Goal: Task Accomplishment & Management: Complete application form

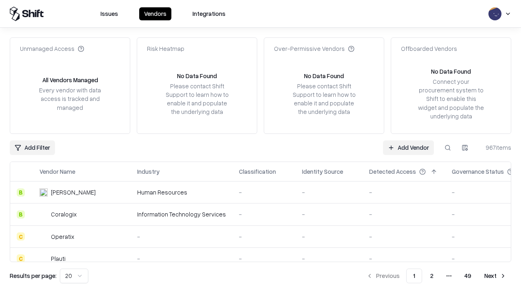
click at [408, 147] on link "Add Vendor" at bounding box center [408, 147] width 51 height 15
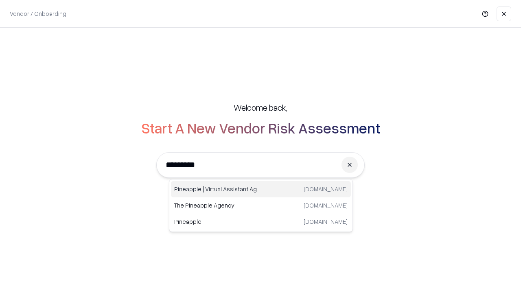
click at [261, 189] on div "Pineapple | Virtual Assistant Agency trypineapple.com" at bounding box center [261, 189] width 180 height 16
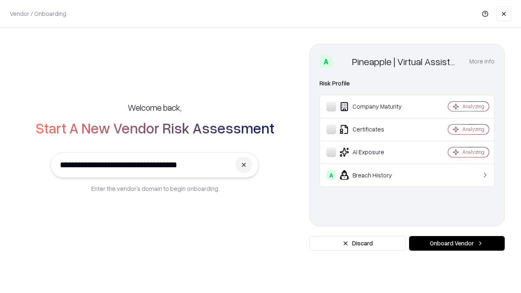
type input "**********"
click at [456, 243] on button "Onboard Vendor" at bounding box center [457, 243] width 96 height 15
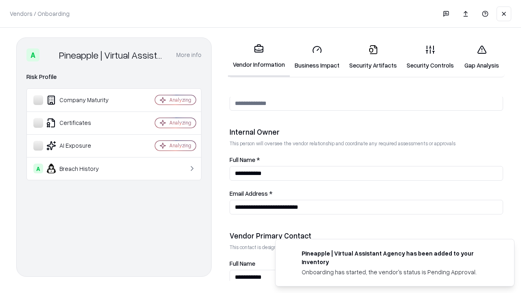
scroll to position [421, 0]
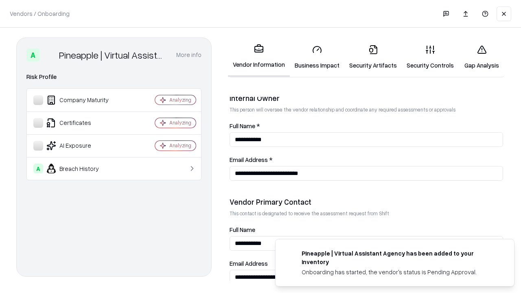
click at [317, 57] on link "Business Impact" at bounding box center [317, 57] width 55 height 38
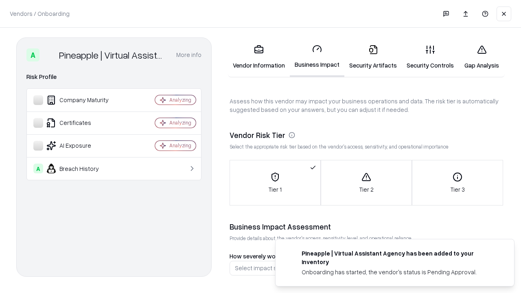
click at [373, 57] on link "Security Artifacts" at bounding box center [372, 57] width 57 height 38
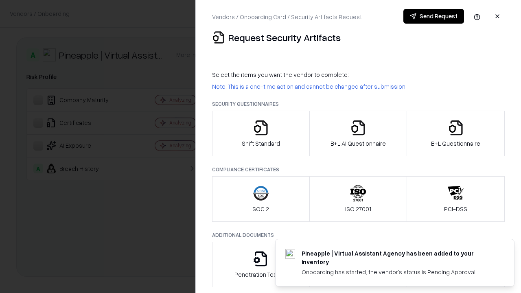
click at [260, 133] on icon "button" at bounding box center [261, 128] width 16 height 16
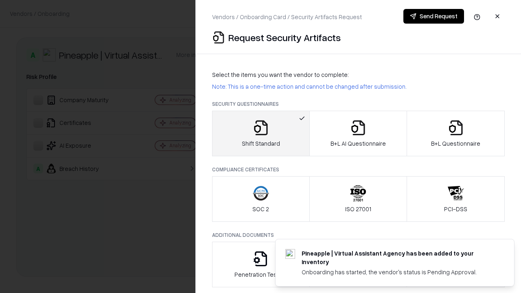
click at [433, 16] on button "Send Request" at bounding box center [433, 16] width 61 height 15
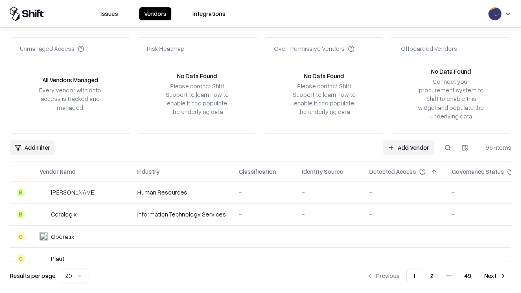
click at [447, 147] on button at bounding box center [447, 147] width 15 height 15
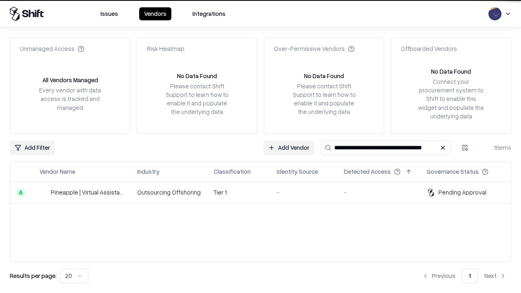
type input "**********"
click at [265, 192] on td "Tier 1" at bounding box center [238, 192] width 63 height 22
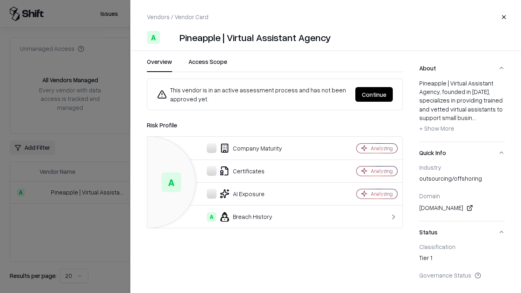
click at [374, 94] on button "Continue" at bounding box center [373, 94] width 37 height 15
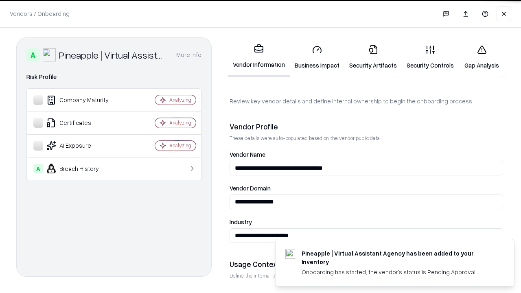
click at [373, 57] on link "Security Artifacts" at bounding box center [372, 57] width 57 height 38
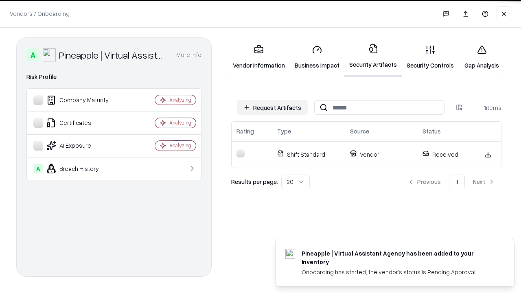
click at [430, 57] on link "Security Controls" at bounding box center [429, 57] width 57 height 38
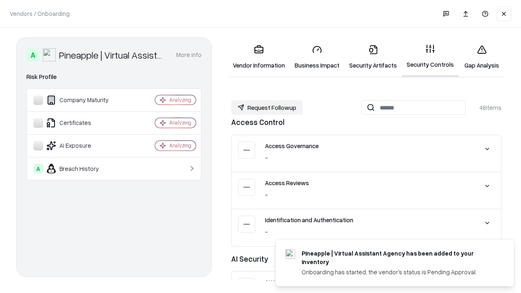
click at [267, 107] on button "Request Followup" at bounding box center [267, 107] width 72 height 15
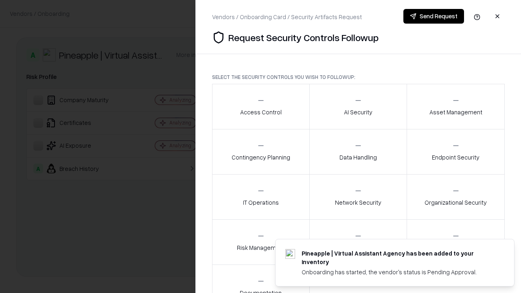
click at [260, 107] on div "Access Control" at bounding box center [260, 106] width 41 height 20
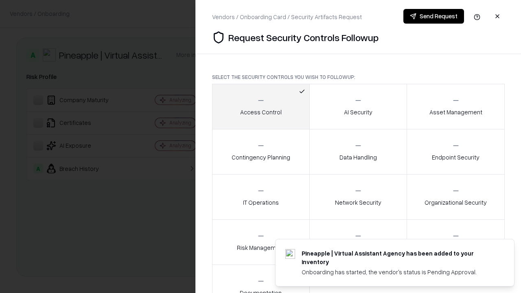
click at [433, 16] on button "Send Request" at bounding box center [433, 16] width 61 height 15
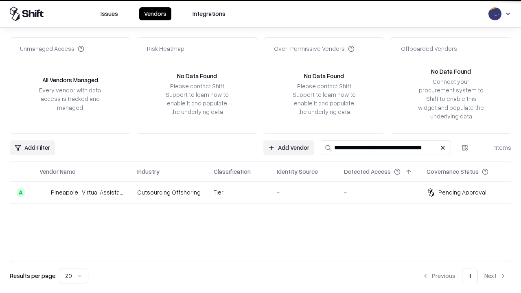
type input "**********"
click at [265, 192] on td "Tier 1" at bounding box center [238, 192] width 63 height 22
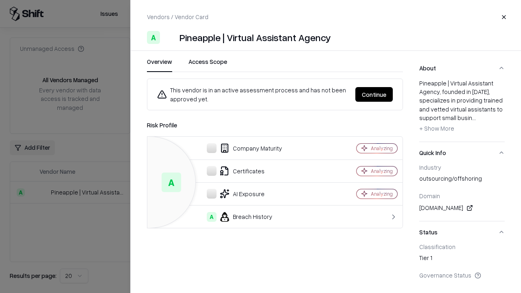
click at [374, 94] on button "Continue" at bounding box center [373, 94] width 37 height 15
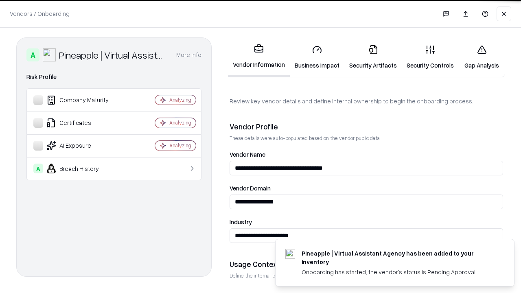
click at [481, 57] on link "Gap Analysis" at bounding box center [481, 57] width 46 height 38
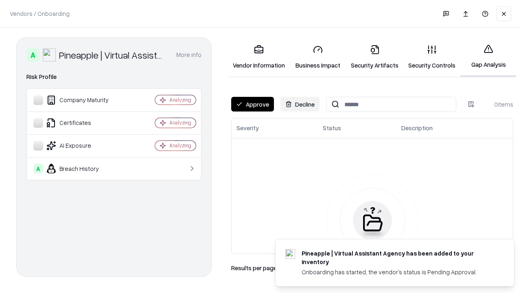
click at [252, 104] on button "Approve" at bounding box center [252, 104] width 43 height 15
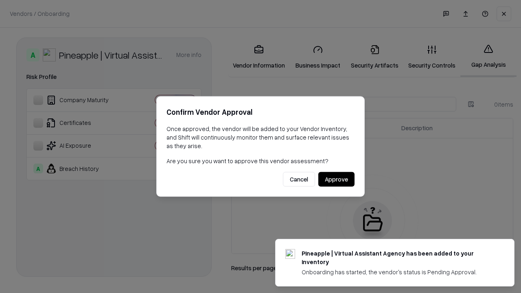
click at [336, 179] on button "Approve" at bounding box center [336, 179] width 36 height 15
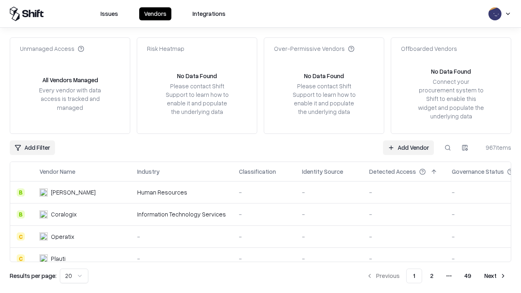
type input "**********"
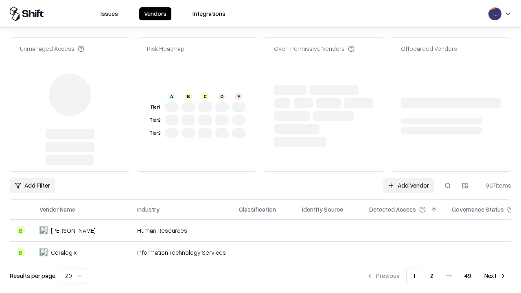
click at [408, 178] on link "Add Vendor" at bounding box center [408, 185] width 51 height 15
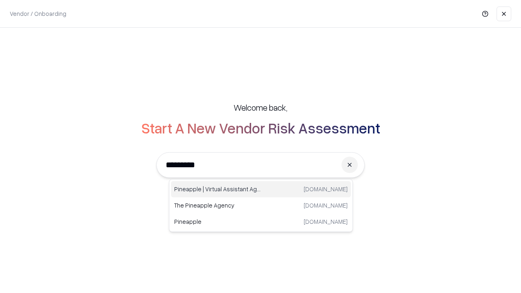
click at [261, 189] on div "Pineapple | Virtual Assistant Agency [DOMAIN_NAME]" at bounding box center [261, 189] width 180 height 16
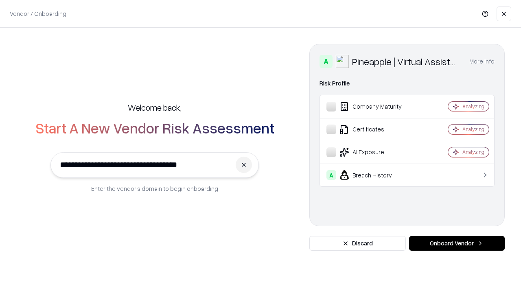
type input "**********"
click at [456, 243] on button "Onboard Vendor" at bounding box center [457, 243] width 96 height 15
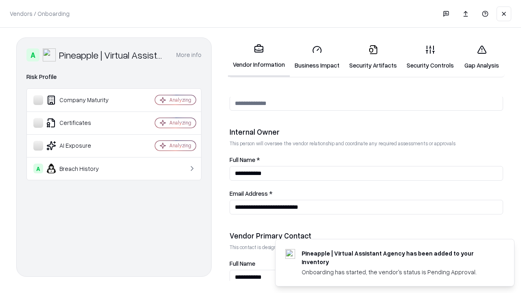
scroll to position [421, 0]
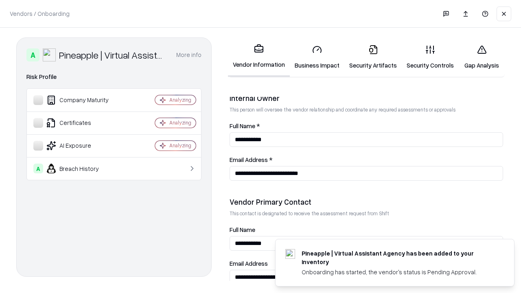
click at [481, 57] on link "Gap Analysis" at bounding box center [481, 57] width 46 height 38
